Goal: Find specific page/section: Find specific page/section

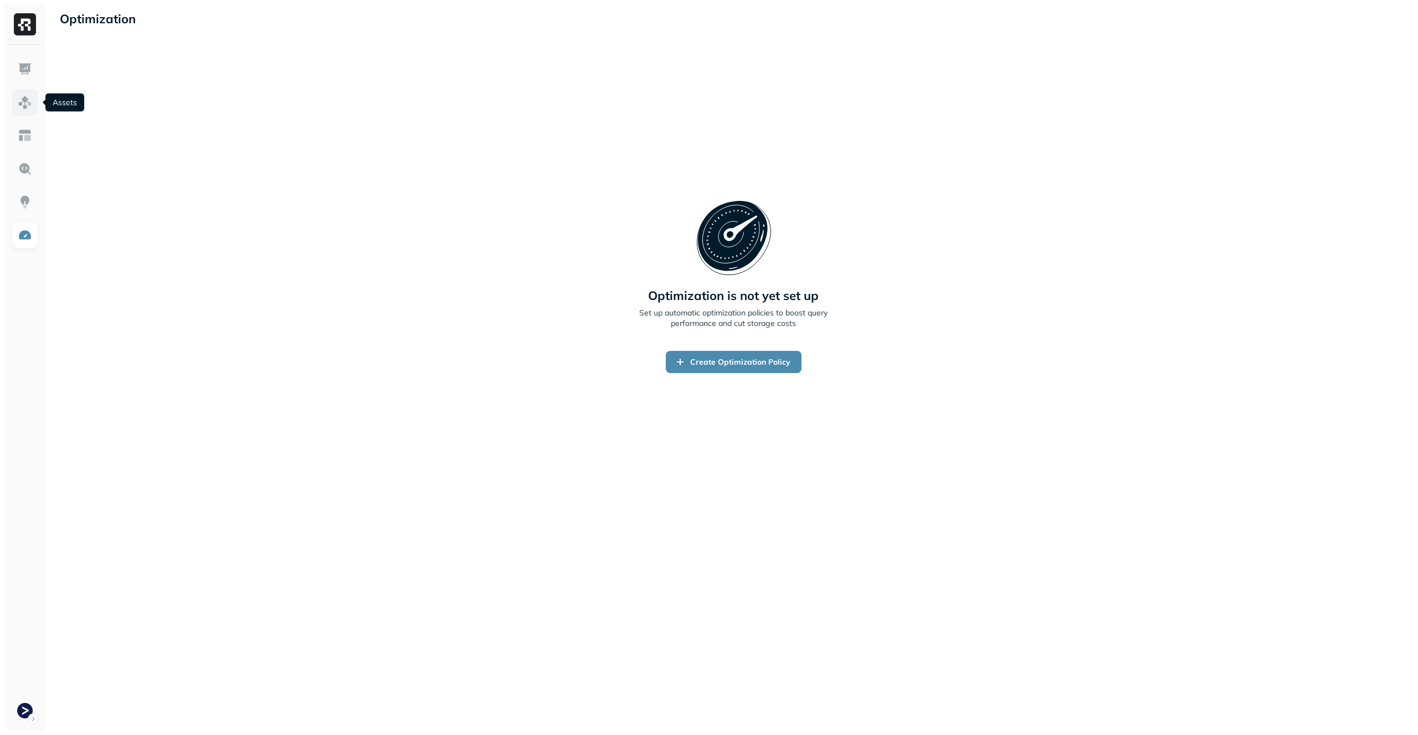
click at [31, 106] on img at bounding box center [25, 102] width 14 height 14
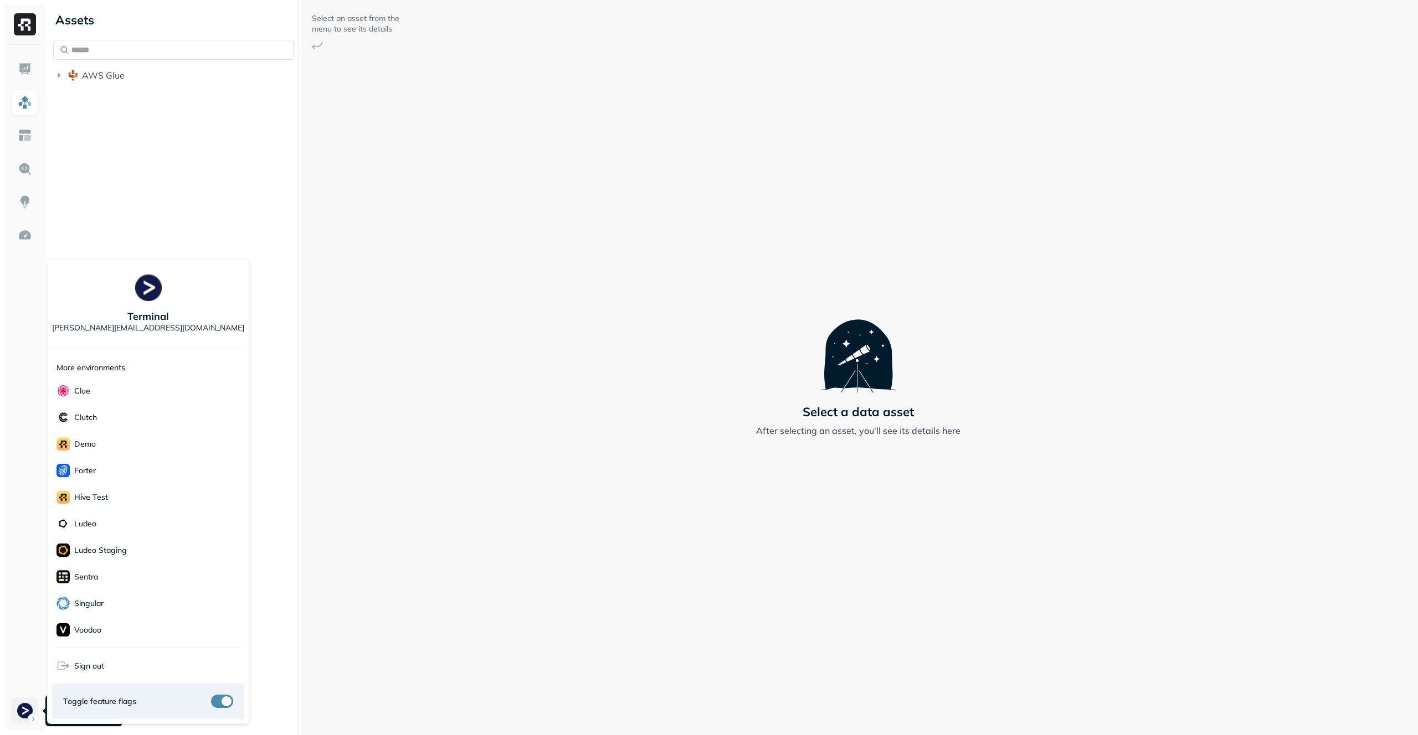
click at [24, 703] on html "Assets AWS Glue Select an asset from the menu to see its details Select a data …" at bounding box center [709, 367] width 1418 height 735
click at [395, 199] on html "Assets AWS Glue Select an asset from the menu to see its details Select a data …" at bounding box center [709, 367] width 1418 height 735
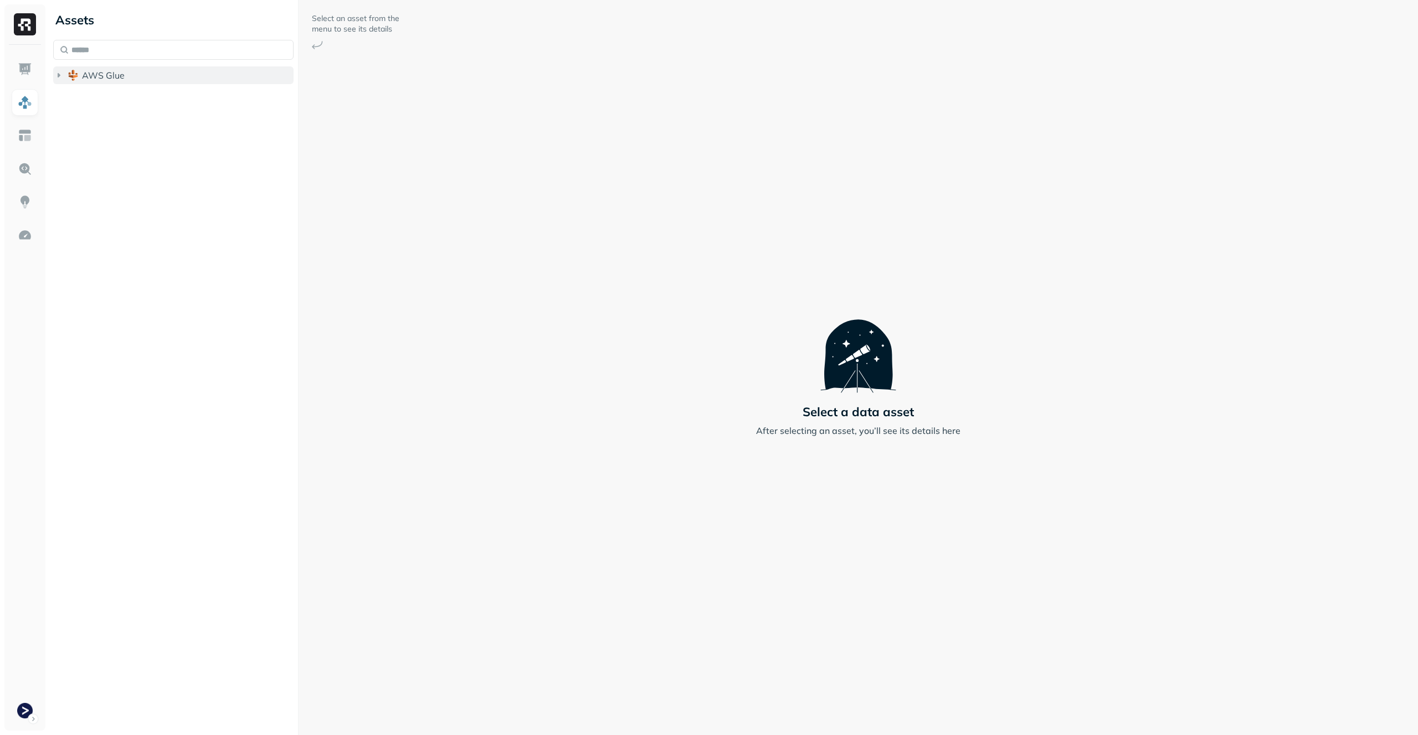
click at [209, 76] on button "AWS Glue" at bounding box center [173, 75] width 240 height 18
click at [207, 91] on button "prod_terminal_core" at bounding box center [179, 96] width 230 height 18
click at [204, 110] on button "Tables ( 11 )" at bounding box center [184, 118] width 219 height 18
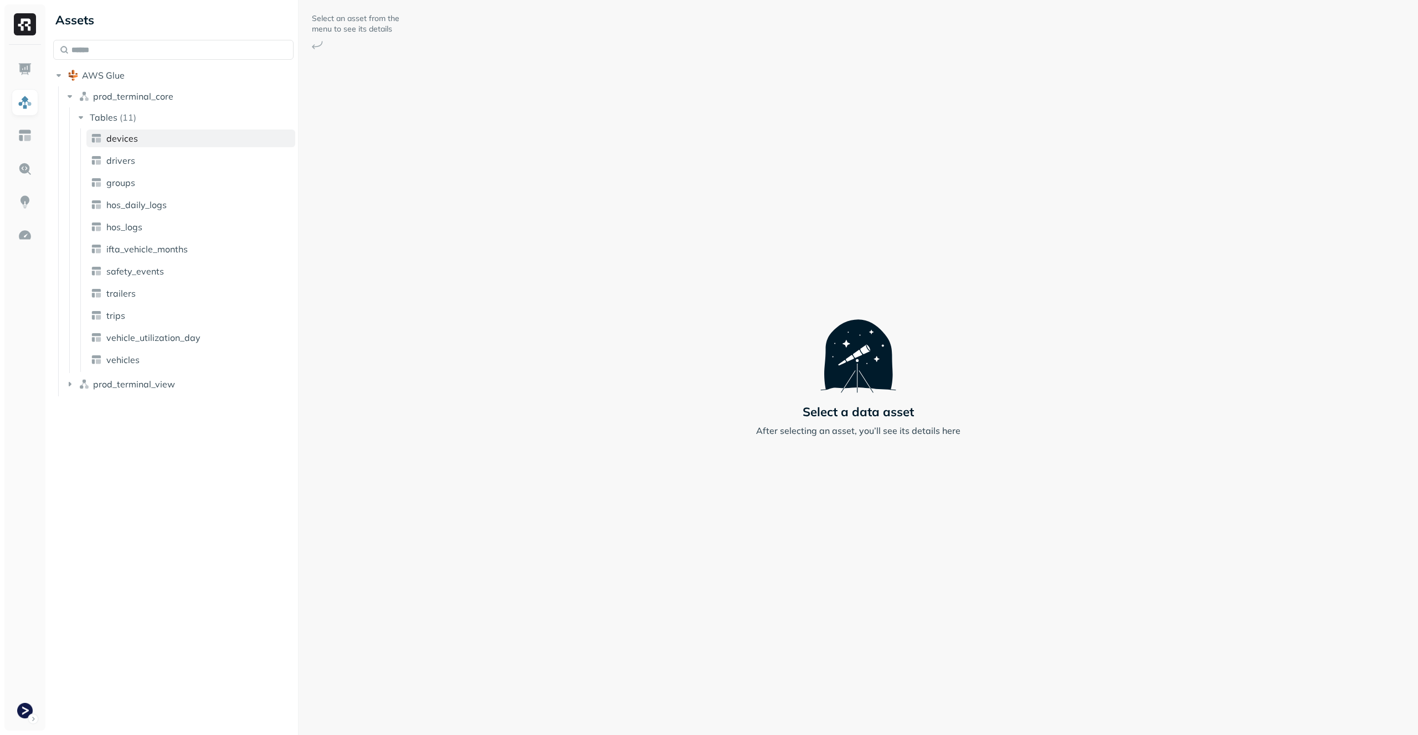
click at [198, 145] on link "devices" at bounding box center [190, 139] width 209 height 18
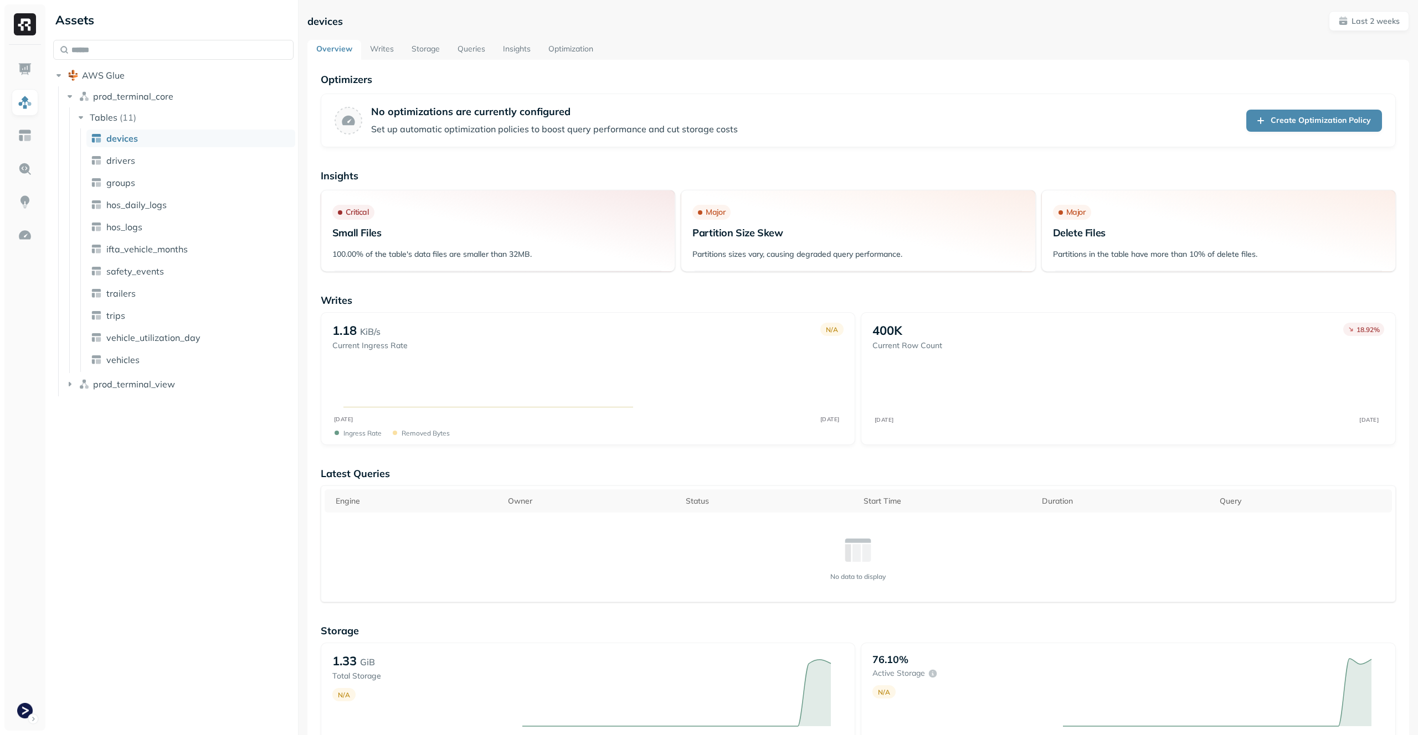
click at [565, 49] on link "Optimization" at bounding box center [570, 50] width 63 height 20
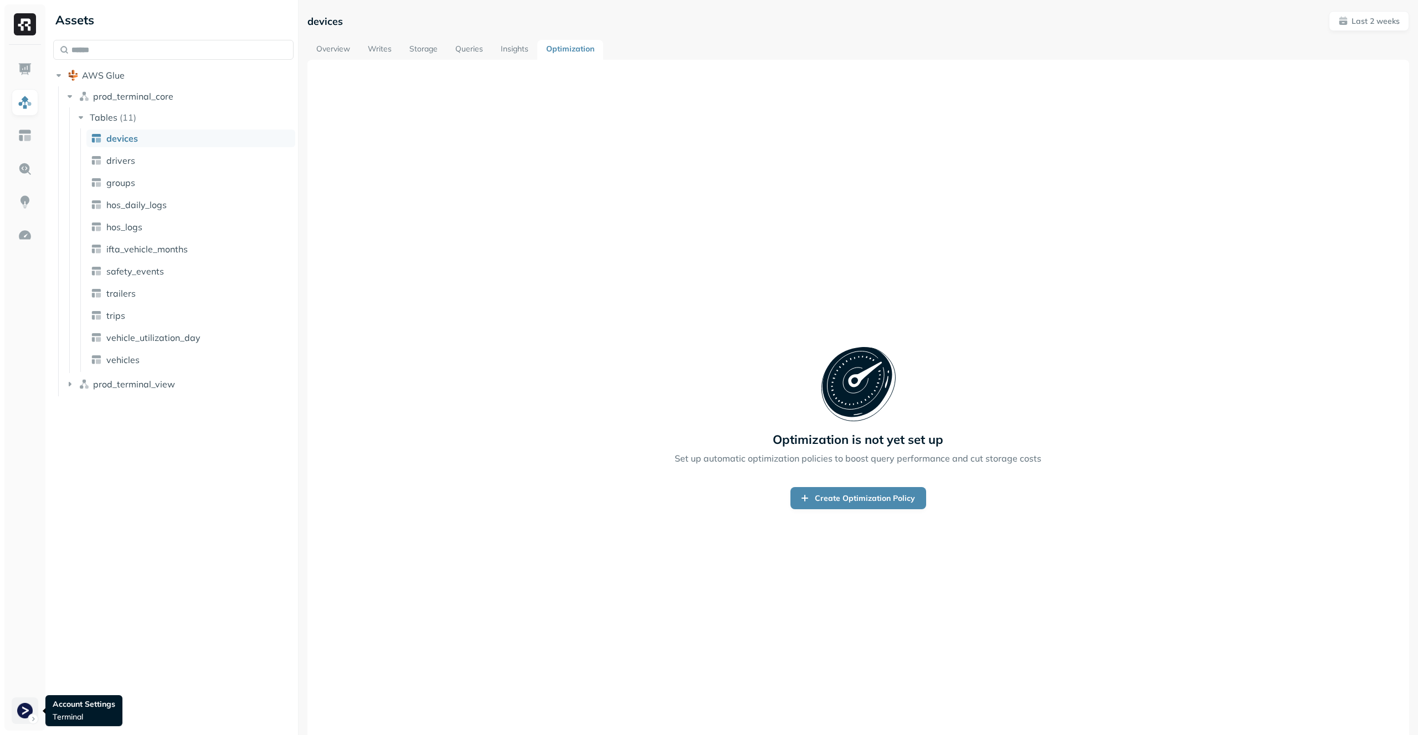
click at [29, 715] on html "Assets AWS Glue prod_terminal_core Tables ( 11 ) devices drivers groups hos_dai…" at bounding box center [709, 367] width 1418 height 735
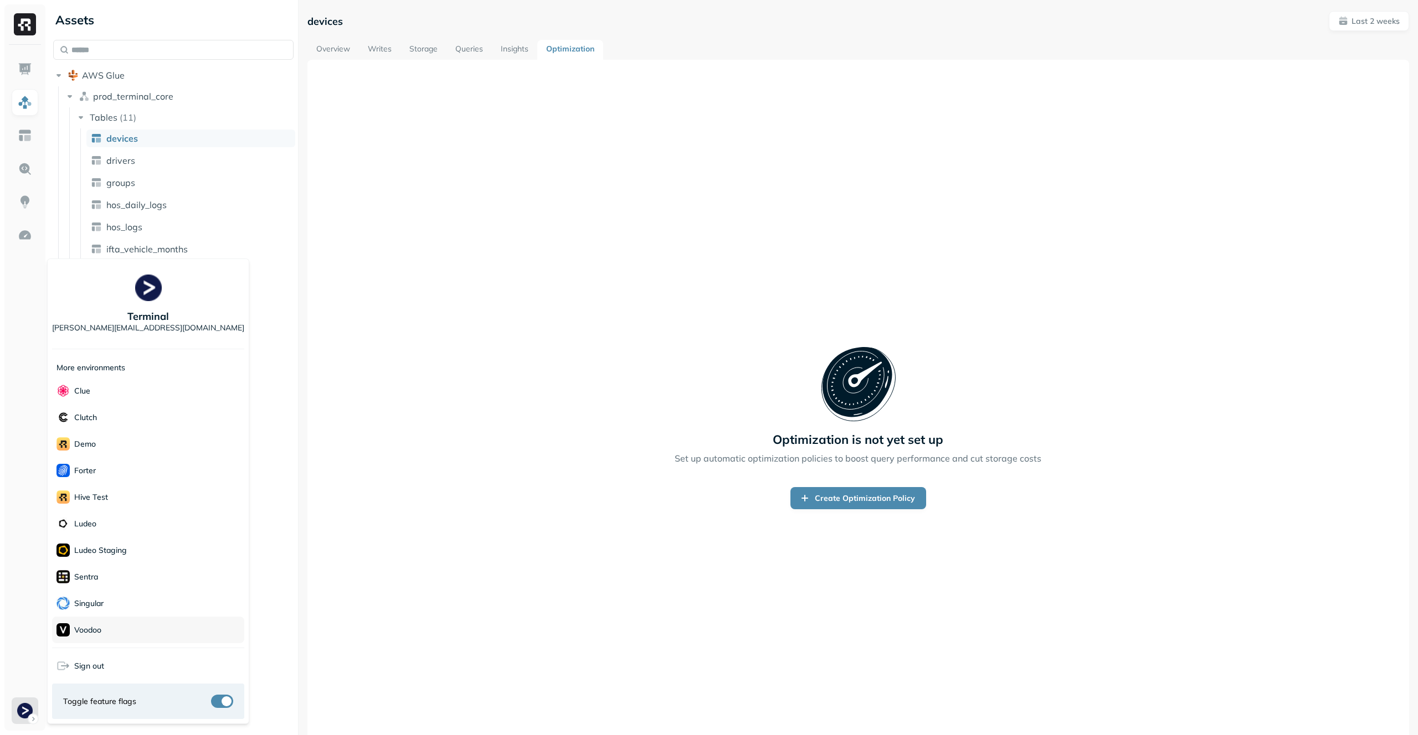
click at [114, 627] on div "Voodoo" at bounding box center [148, 630] width 192 height 27
